Goal: Complete application form

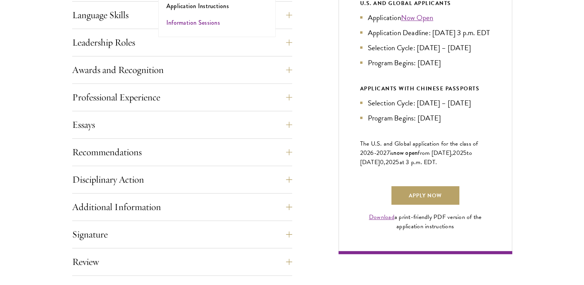
scroll to position [476, 0]
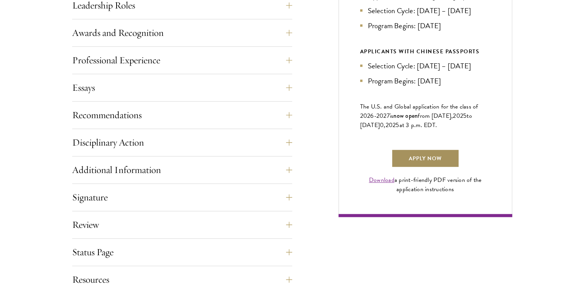
click at [391, 167] on link "Apply Now" at bounding box center [425, 158] width 68 height 19
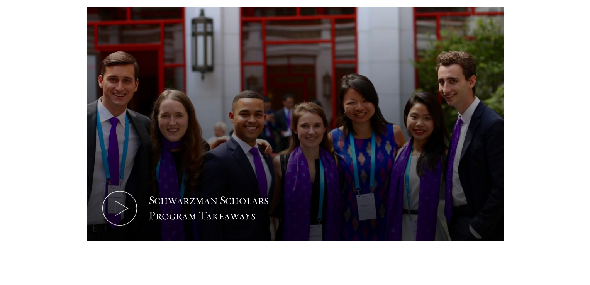
scroll to position [365, 0]
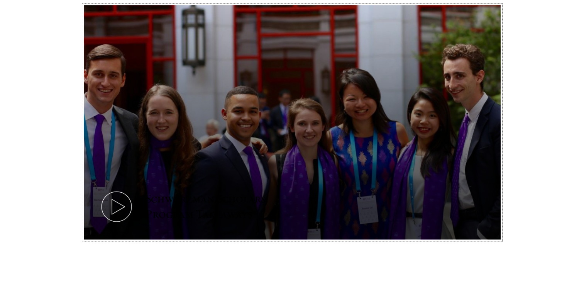
click at [113, 211] on icon at bounding box center [116, 206] width 35 height 35
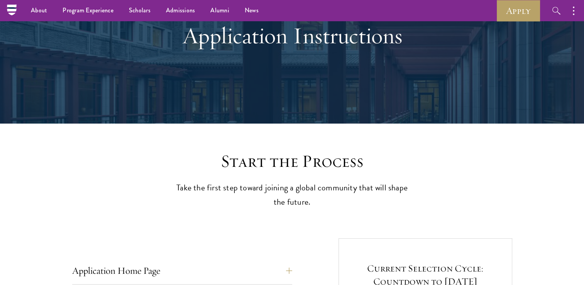
scroll to position [74, 0]
